Goal: Information Seeking & Learning: Learn about a topic

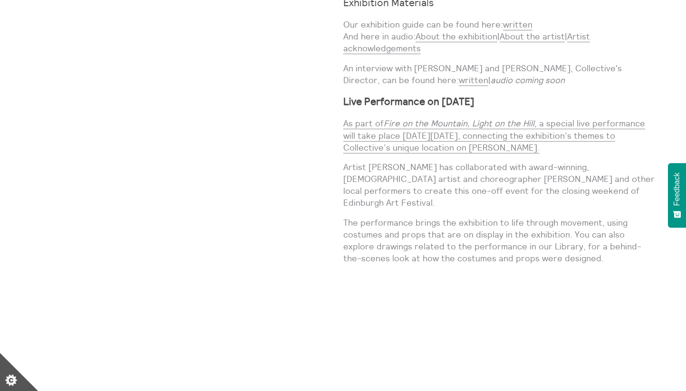
scroll to position [1088, 0]
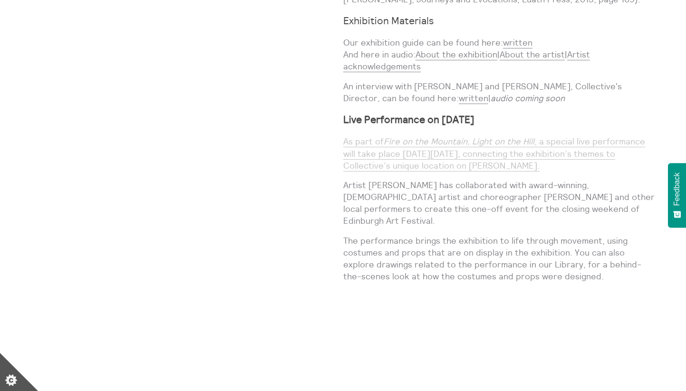
click at [412, 146] on link "As part of Fire on the Mountain, Light on the Hill , a special live performance…" at bounding box center [494, 153] width 302 height 35
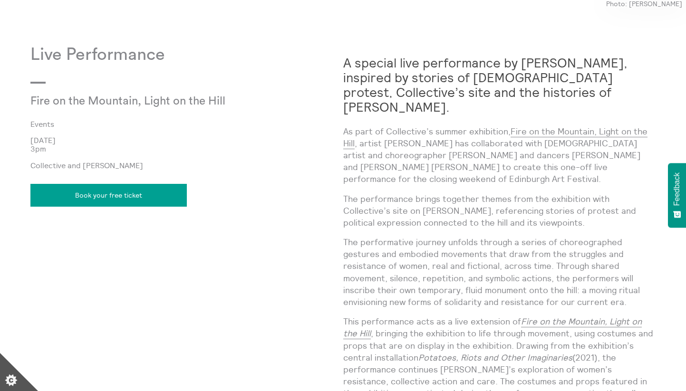
scroll to position [721, 0]
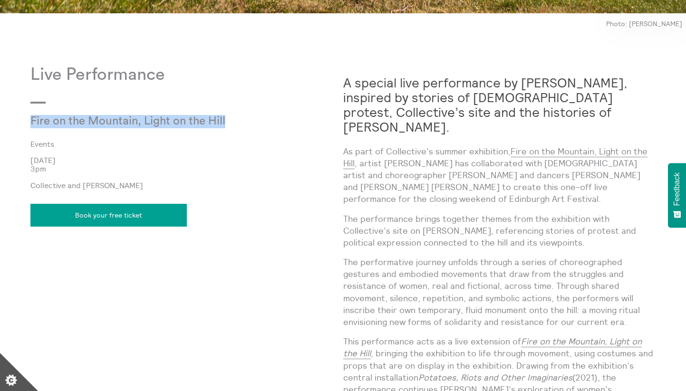
drag, startPoint x: 230, startPoint y: 120, endPoint x: 31, endPoint y: 123, distance: 199.1
click at [31, 123] on p "Fire on the Mountain, Light on the Hill" at bounding box center [134, 121] width 208 height 13
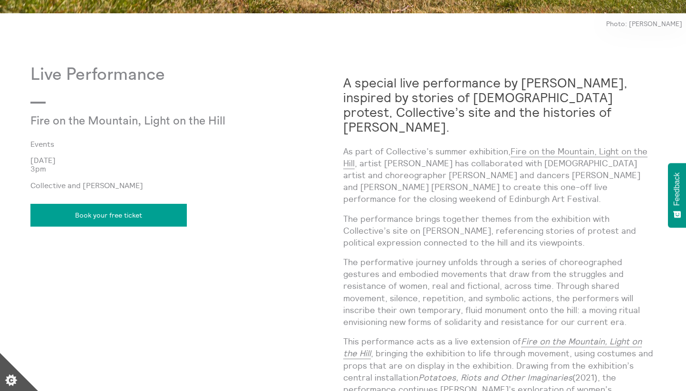
click at [297, 287] on div "Live Performance Fire on the Mountain, Light on the Hill Events 22 Aug 2025 3pm…" at bounding box center [186, 305] width 313 height 480
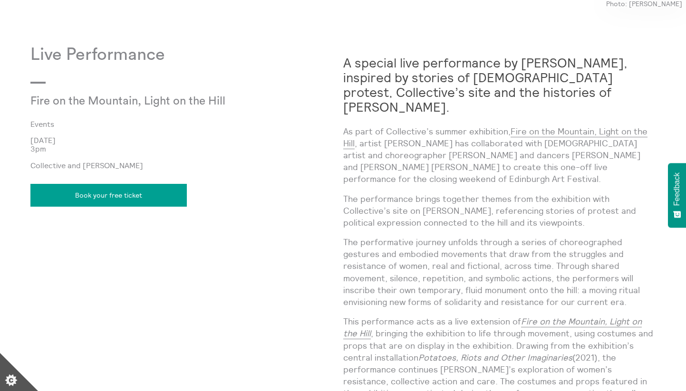
scroll to position [742, 0]
click at [350, 125] on p "As part of Collective’s summer exhibition, Fire on the Mountain, Light on the H…" at bounding box center [499, 155] width 313 height 60
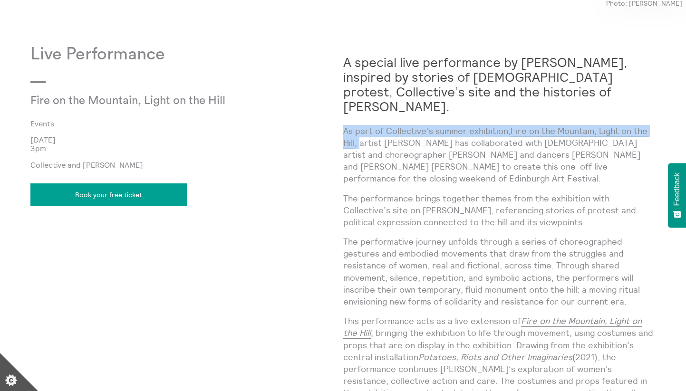
drag, startPoint x: 343, startPoint y: 116, endPoint x: 358, endPoint y: 130, distance: 20.9
click at [358, 130] on p "As part of Collective’s summer exhibition, Fire on the Mountain, Light on the H…" at bounding box center [499, 155] width 313 height 60
copy p "As part of Collective’s summer exhibition, Fire on the Mountain, Light on the H…"
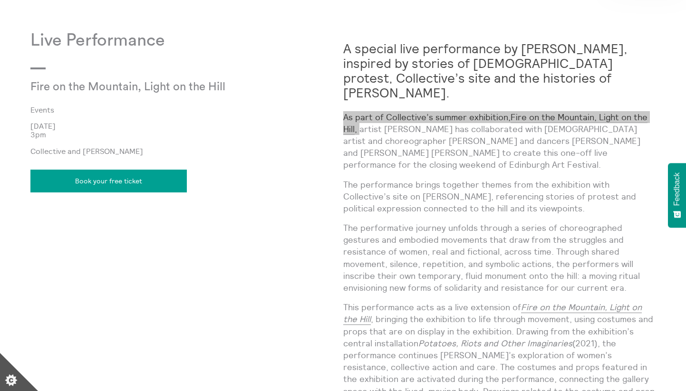
scroll to position [624, 0]
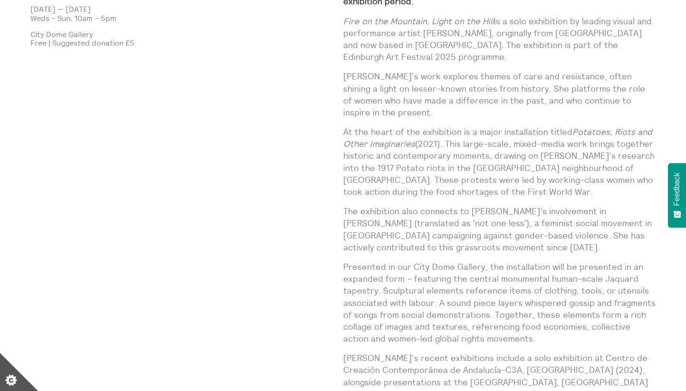
scroll to position [637, 0]
